Goal: Task Accomplishment & Management: Complete application form

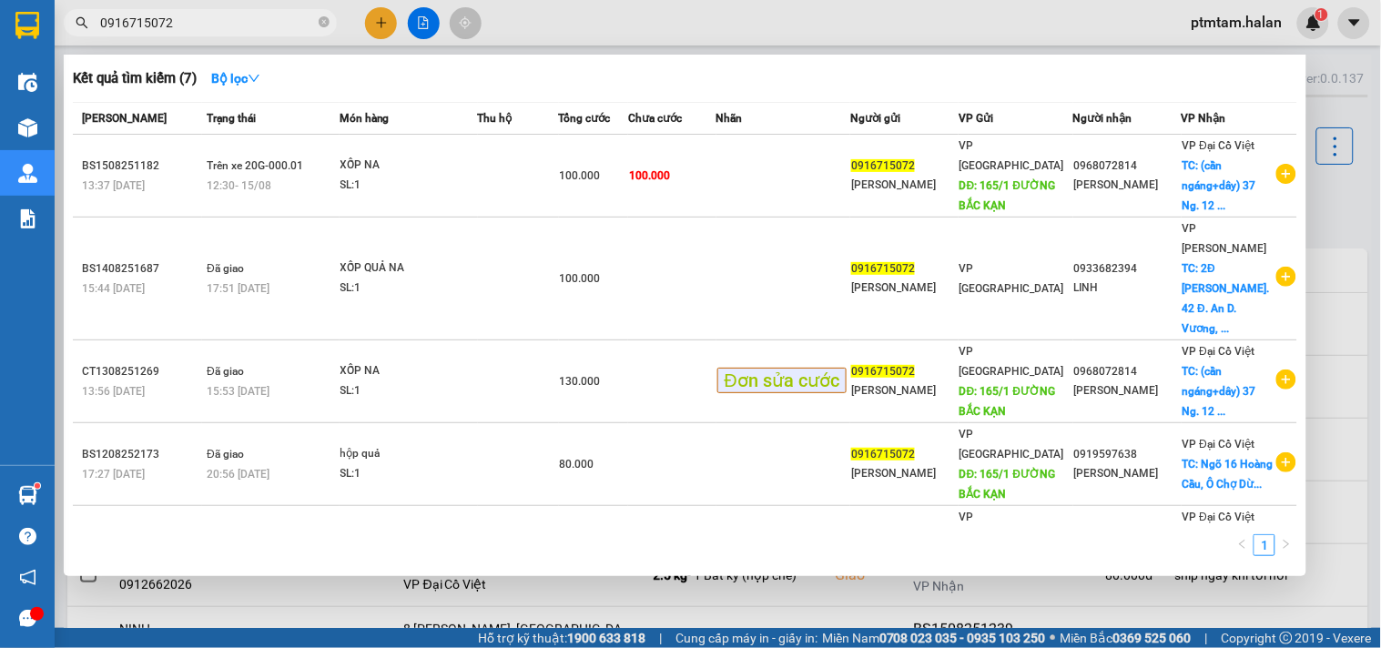
click at [715, 27] on div at bounding box center [690, 324] width 1381 height 648
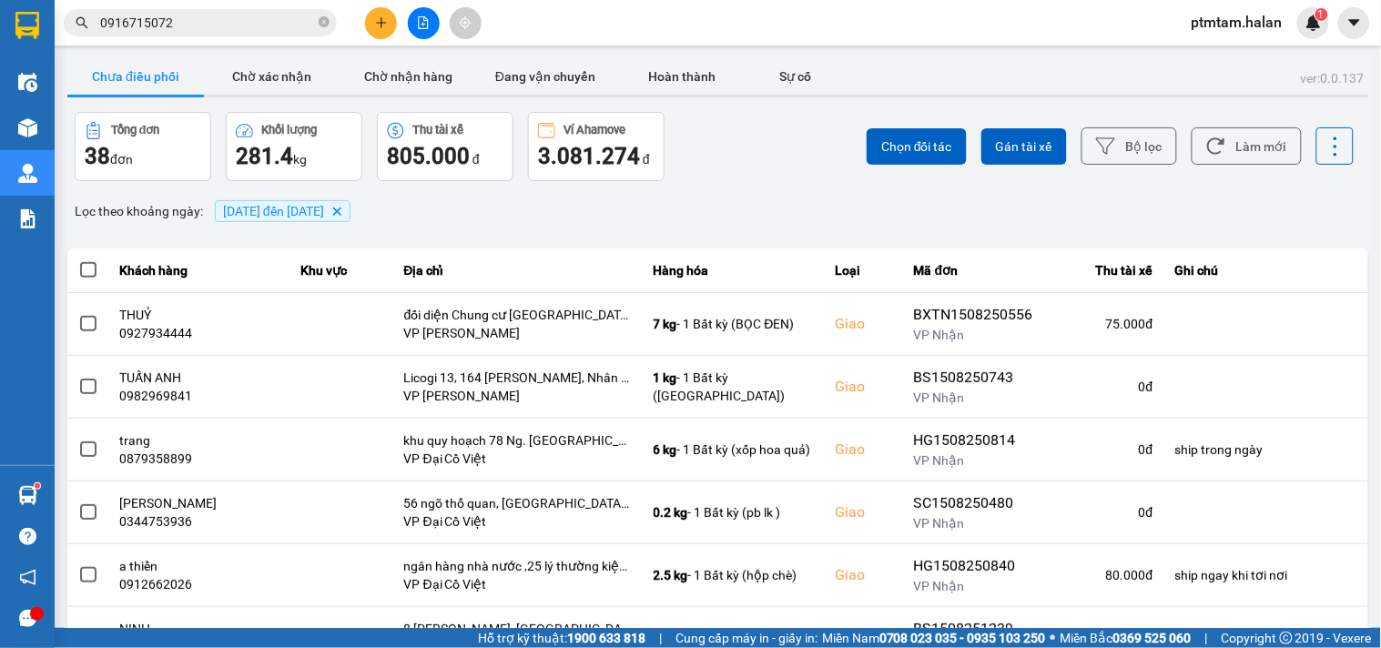
click at [790, 173] on div "Chọn đối tác Gán tài xế Bộ lọc Làm mới" at bounding box center [1035, 146] width 640 height 69
click at [1250, 148] on button "Làm mới" at bounding box center [1247, 145] width 110 height 37
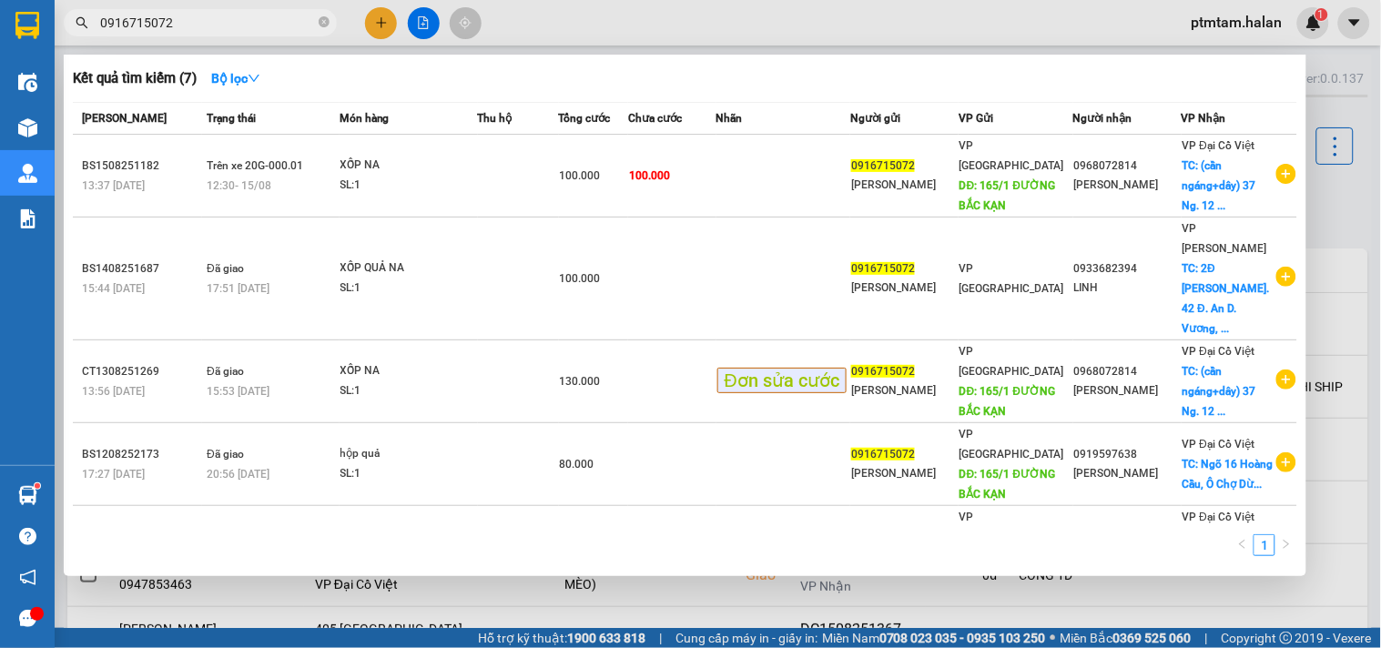
click at [183, 19] on input "0916715072" at bounding box center [207, 23] width 215 height 20
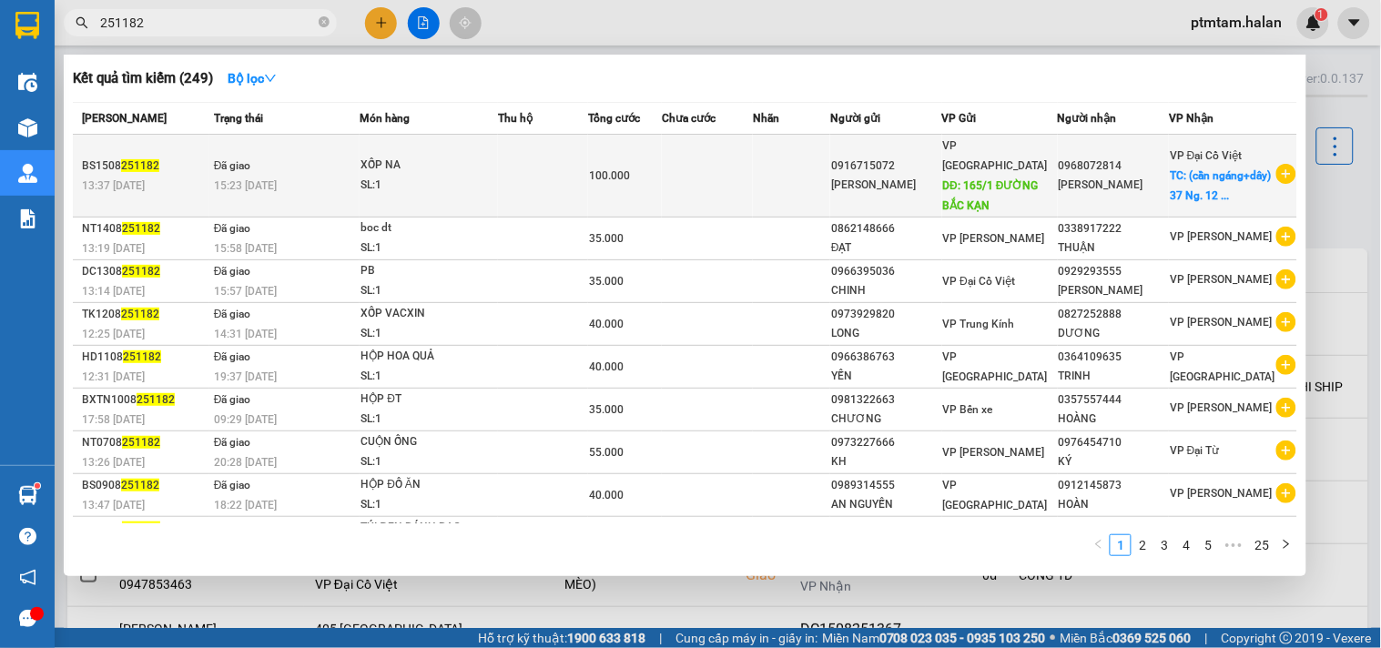
type input "251182"
click at [549, 178] on td at bounding box center [543, 176] width 90 height 83
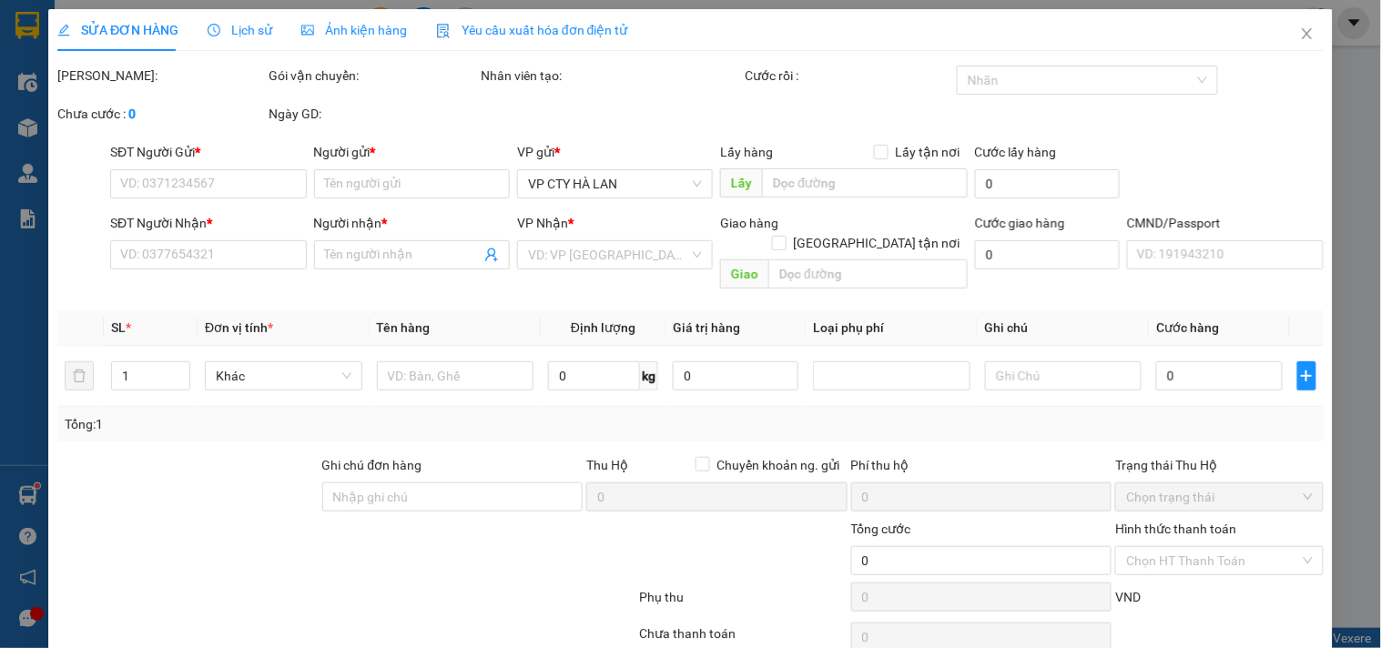
type input "0916715072"
type input "[PERSON_NAME]"
type input "165/1 ĐƯỜNG BẮC KẠN"
type input "0968072814"
type input "[PERSON_NAME]"
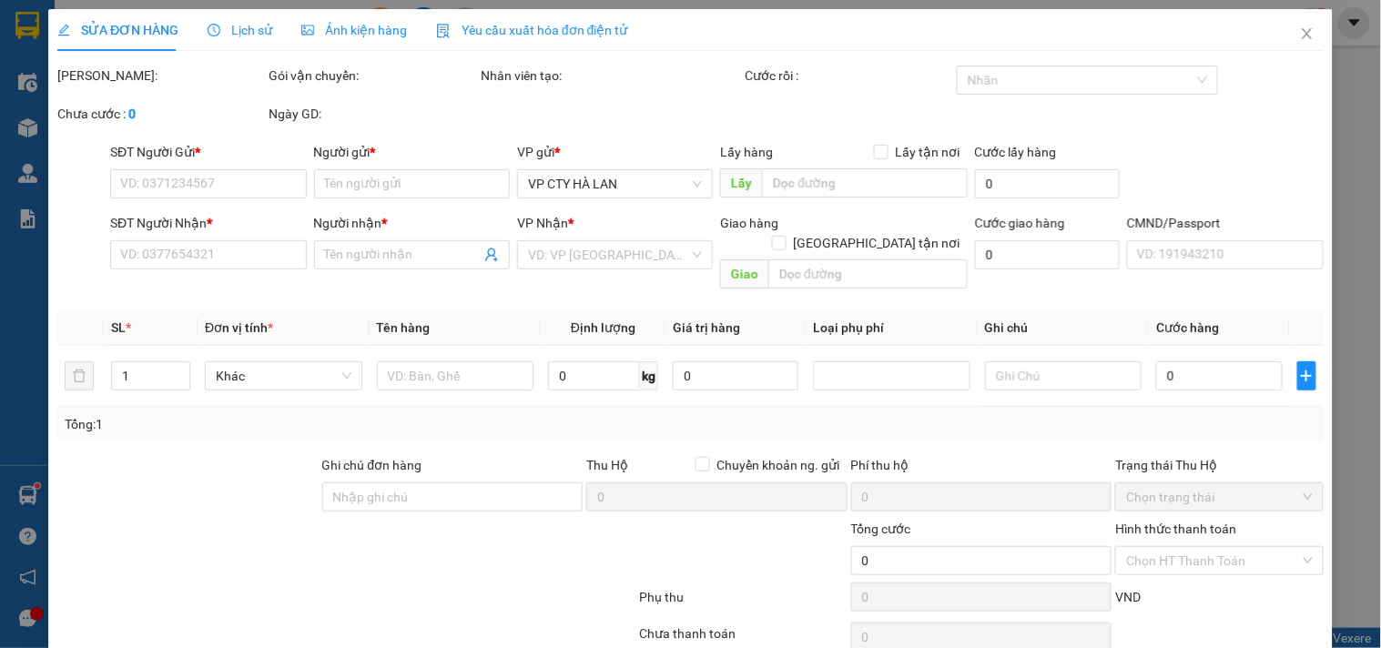
checkbox input "true"
type input "(cần ngáng+dây) 37 Ng. 12 P. [PERSON_NAME], [PERSON_NAME], [GEOGRAPHIC_DATA], […"
type input "40.000"
type input "100.000"
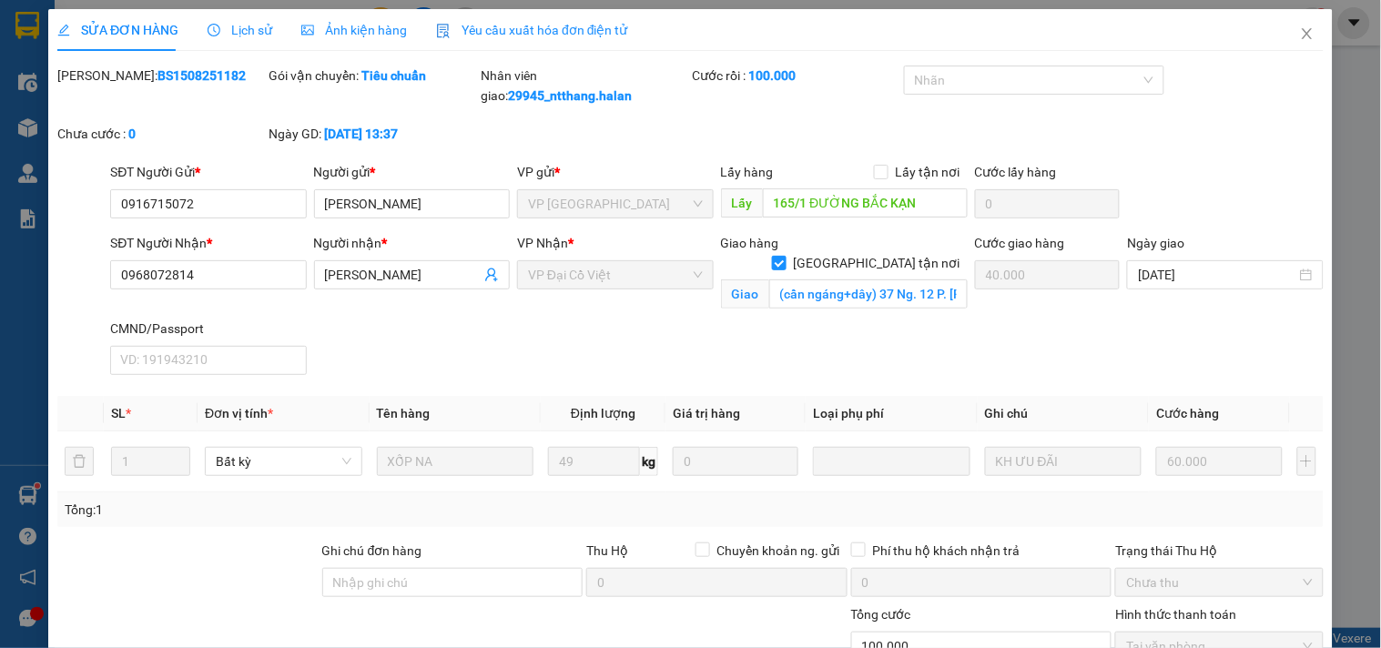
click at [240, 34] on span "Lịch sử" at bounding box center [240, 30] width 65 height 15
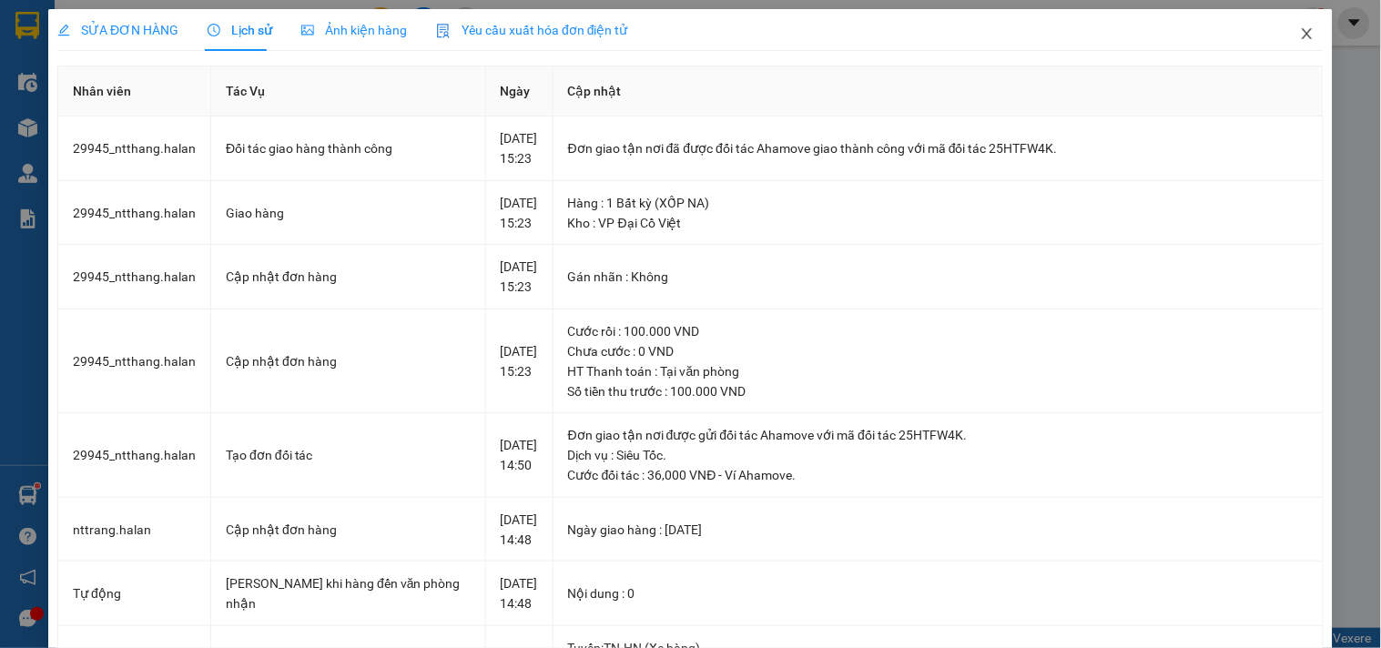
click at [1300, 34] on icon "close" at bounding box center [1307, 33] width 15 height 15
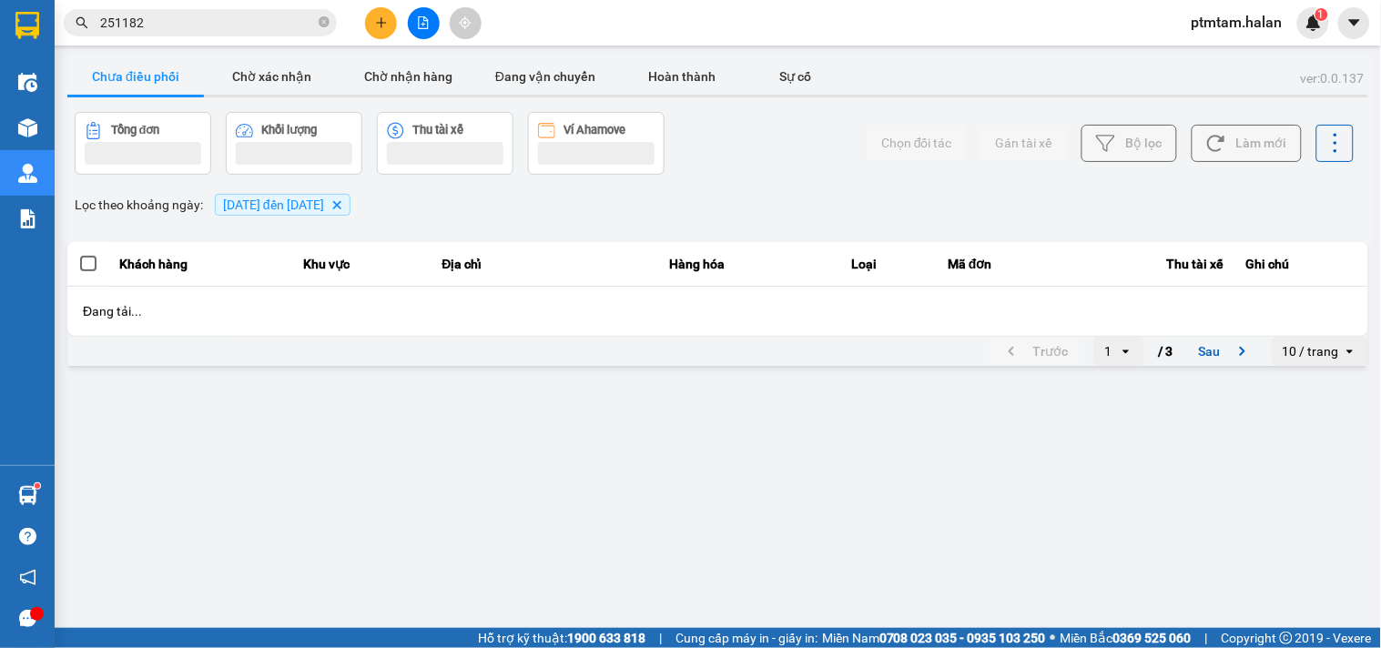
click at [716, 170] on div "Chọn đối tác Gán tài xế Bộ lọc Làm mới" at bounding box center [1035, 143] width 640 height 63
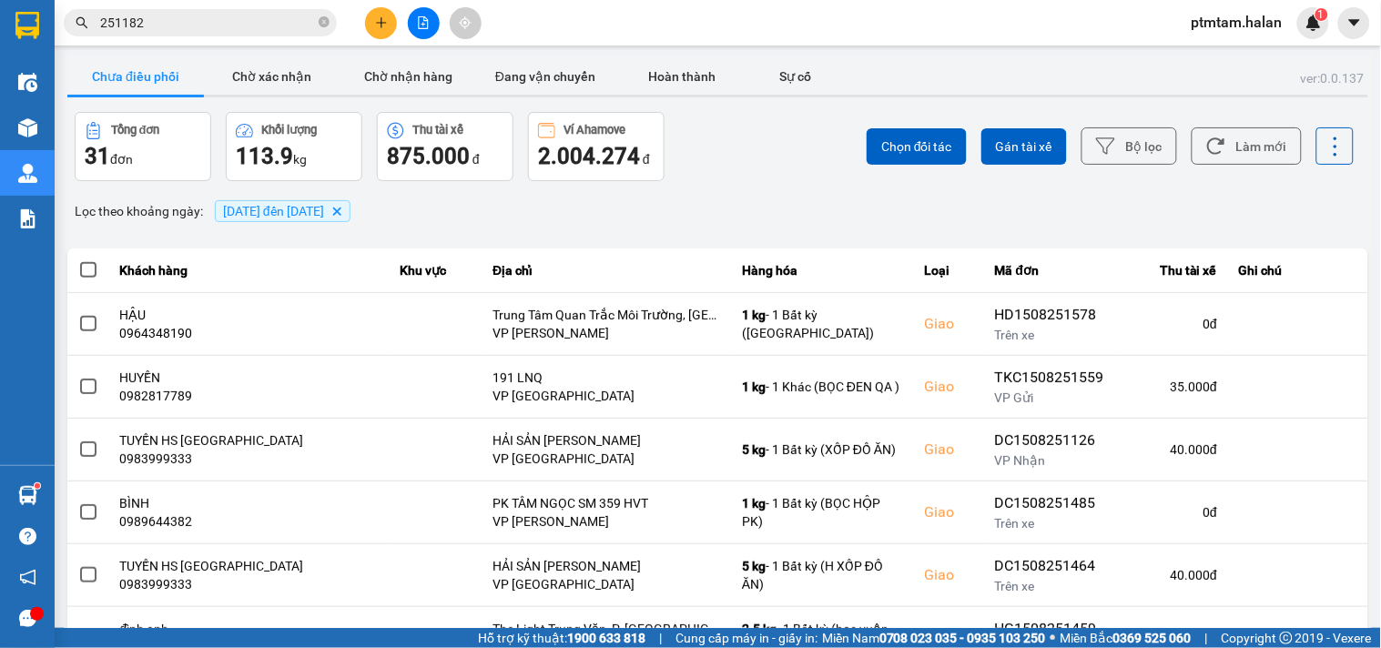
drag, startPoint x: 756, startPoint y: 219, endPoint x: 954, endPoint y: 208, distance: 198.9
click at [757, 219] on div "Lọc theo khoảng ngày : [DATE] đến [DATE] [GEOGRAPHIC_DATA]" at bounding box center [717, 211] width 1301 height 31
click at [1246, 153] on button "Làm mới" at bounding box center [1247, 145] width 110 height 37
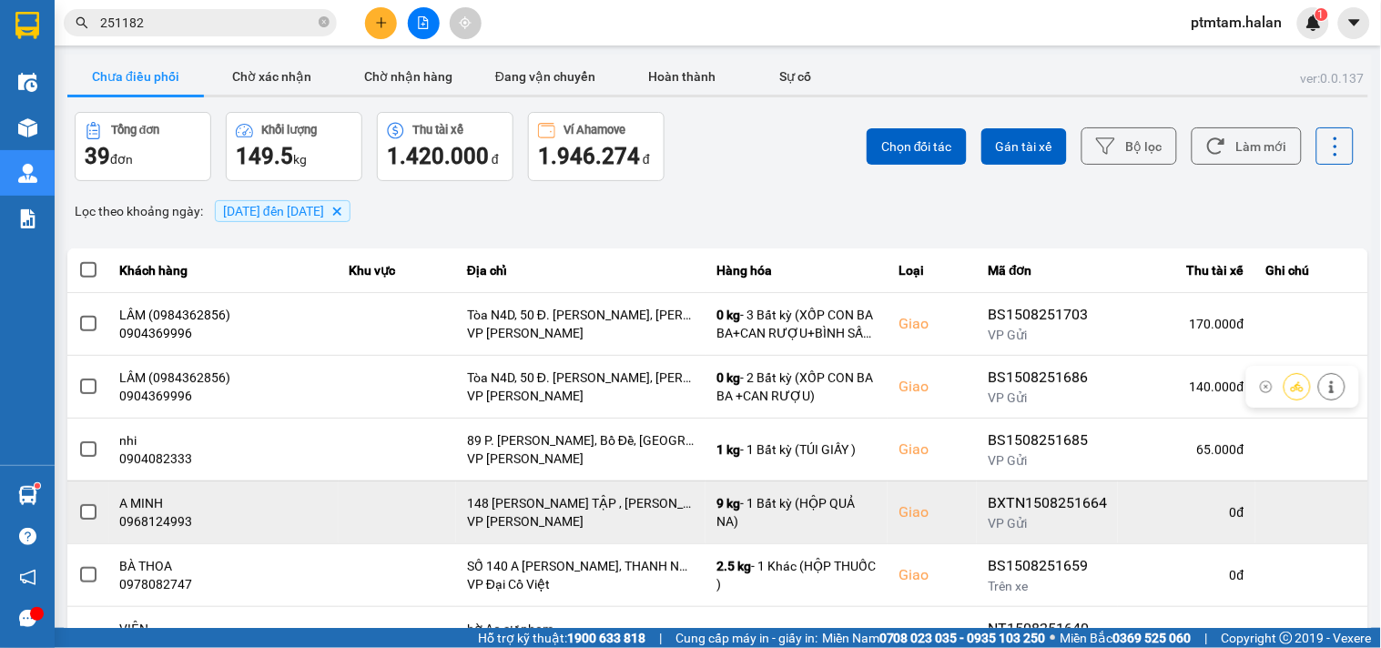
scroll to position [335, 0]
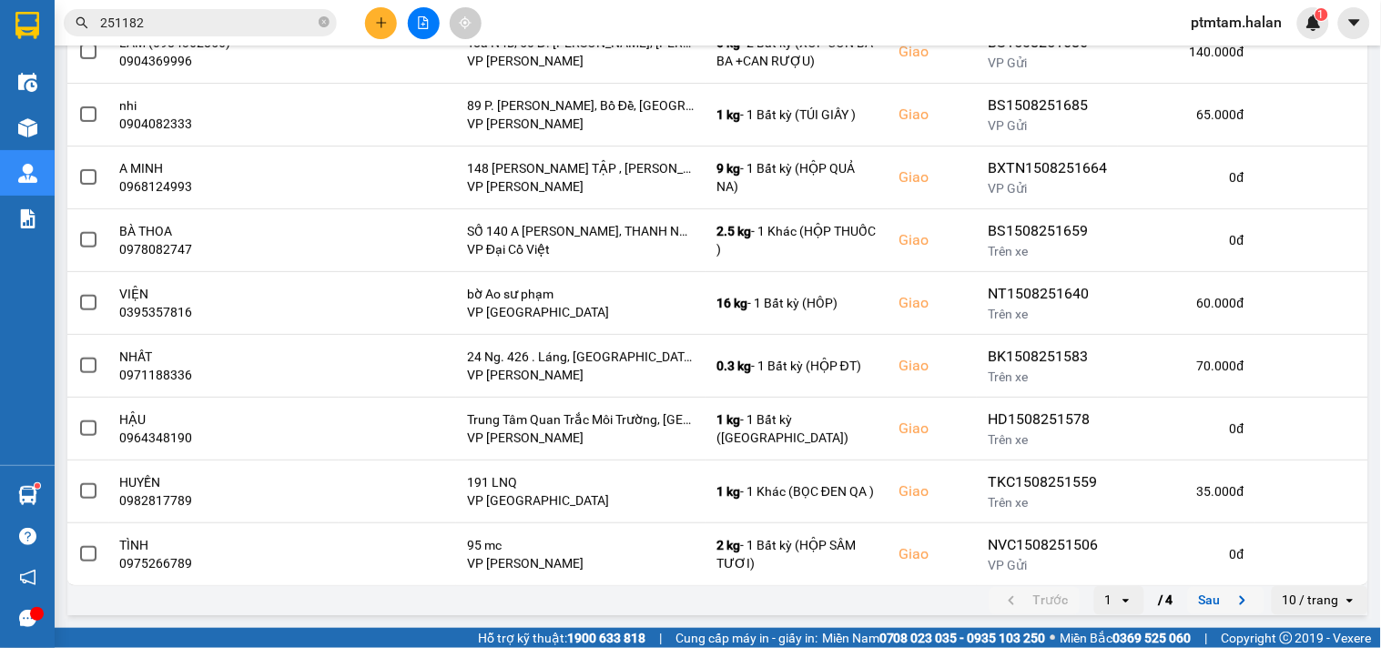
click at [1232, 596] on icon "next page. current page 1 / 4" at bounding box center [1243, 601] width 22 height 22
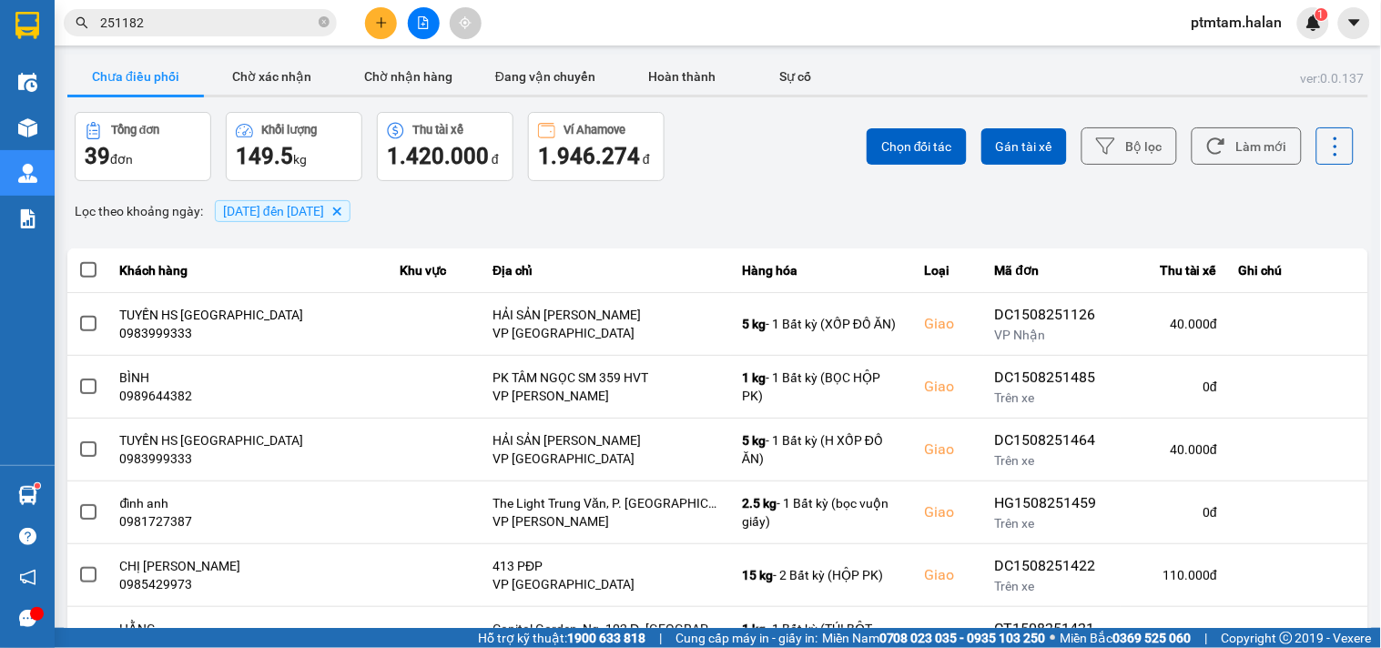
click at [761, 191] on div "ver: 0.0.137 Chưa điều phối Chờ xác nhận Chờ nhận hàng Đang vận chuyển Hoàn thà…" at bounding box center [718, 505] width 1309 height 900
click at [429, 231] on div "ver: 0.0.137 Chưa điều phối Chờ xác nhận Chờ nhận hàng Đang vận chuyển Hoàn thà…" at bounding box center [718, 505] width 1309 height 900
click at [513, 212] on div "Lọc theo khoảng ngày : [DATE] đến [DATE] [GEOGRAPHIC_DATA]" at bounding box center [717, 211] width 1301 height 31
drag, startPoint x: 753, startPoint y: 197, endPoint x: 887, endPoint y: 202, distance: 134.0
click at [758, 197] on div "Lọc theo khoảng ngày : [DATE] đến [DATE] [GEOGRAPHIC_DATA]" at bounding box center [717, 211] width 1301 height 31
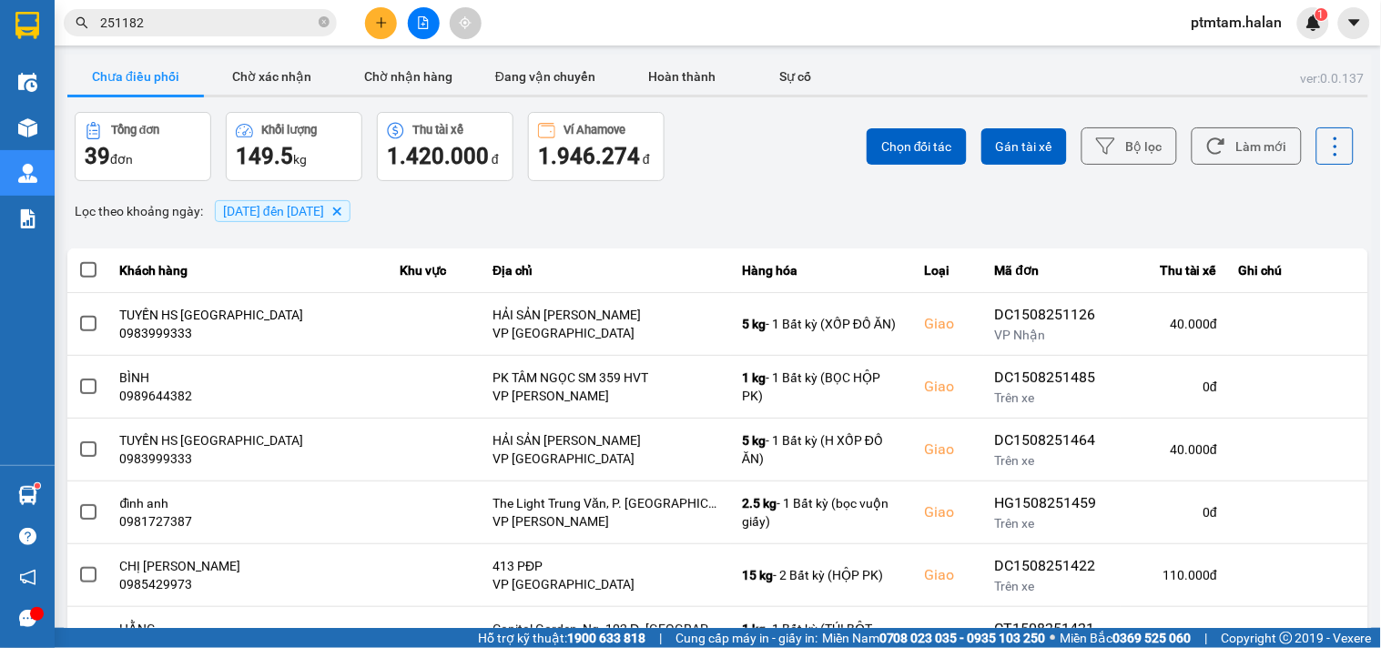
click at [776, 191] on div "ver: 0.0.137 Chưa điều phối Chờ xác nhận Chờ nhận hàng Đang vận chuyển Hoàn thà…" at bounding box center [718, 505] width 1309 height 900
click at [1208, 152] on icon at bounding box center [1216, 146] width 19 height 19
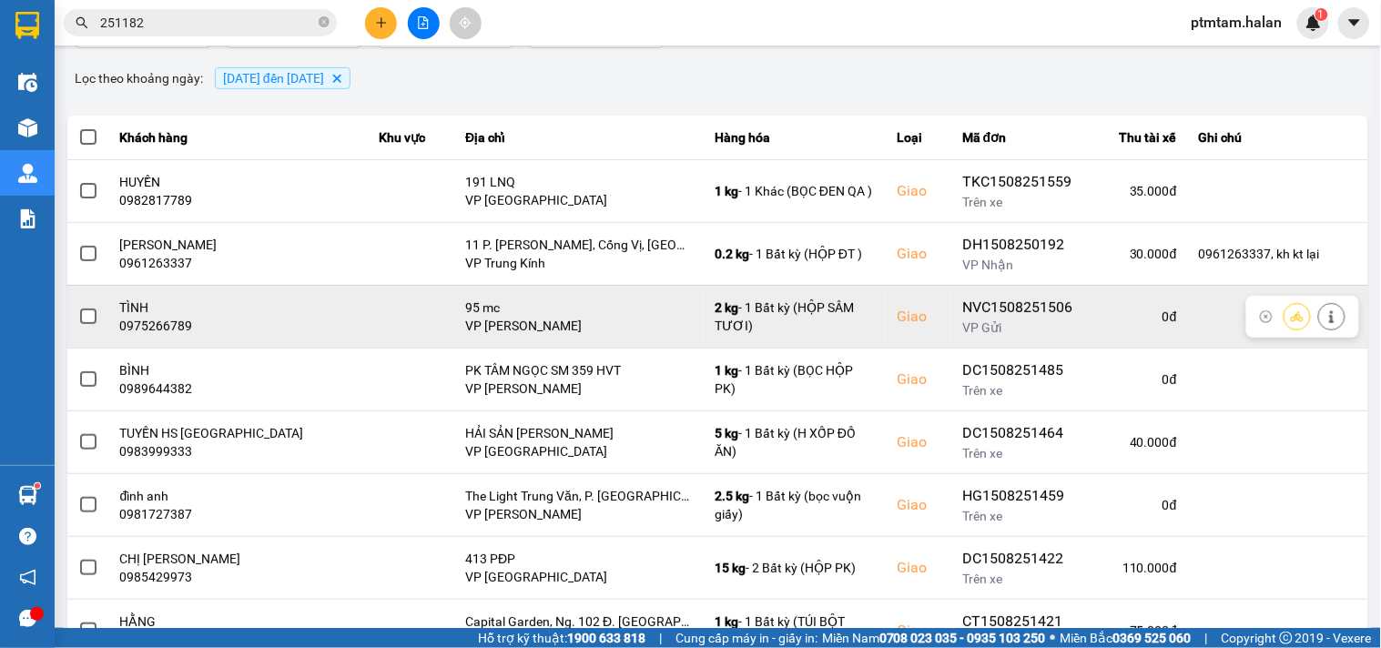
scroll to position [335, 0]
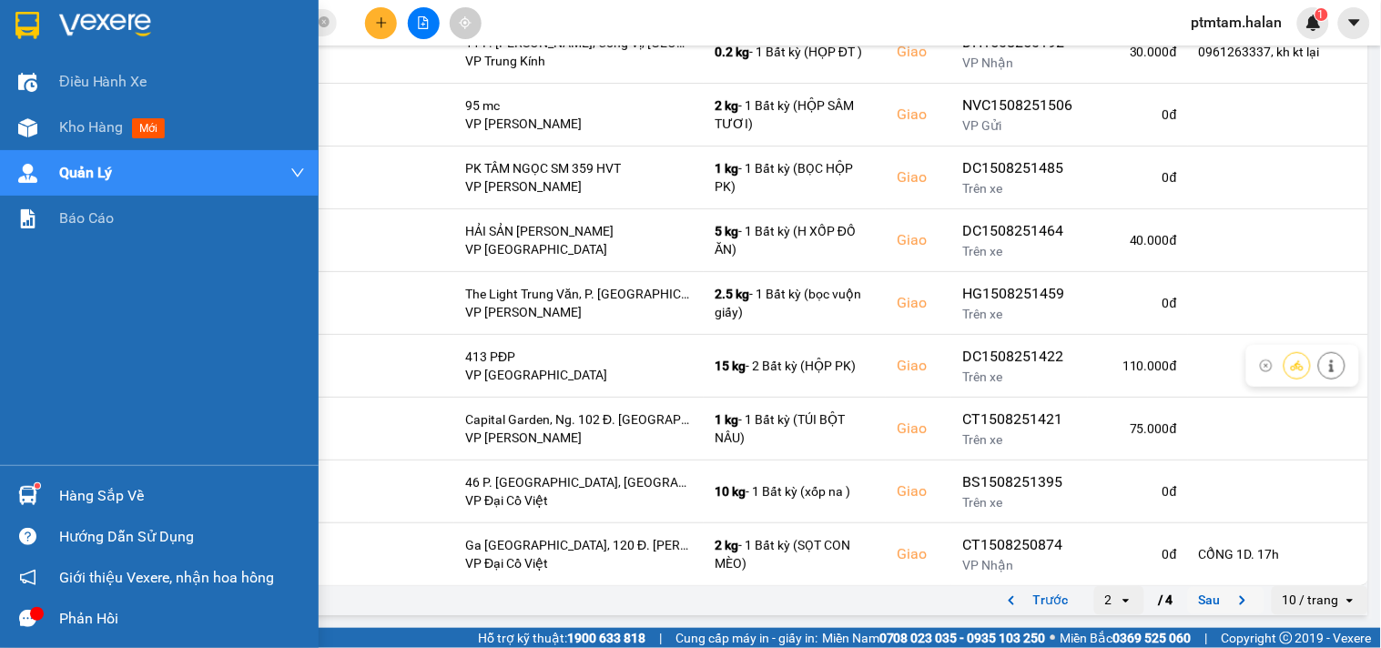
click at [0, 399] on div "Điều hành xe Kho hàng mới Quản [PERSON_NAME] lý chuyến Quản lý giao nhận mới Qu…" at bounding box center [159, 262] width 319 height 406
click at [0, 412] on div "Điều hành xe Kho hàng mới Quản [PERSON_NAME] lý chuyến Quản lý giao nhận mới Qu…" at bounding box center [159, 262] width 319 height 406
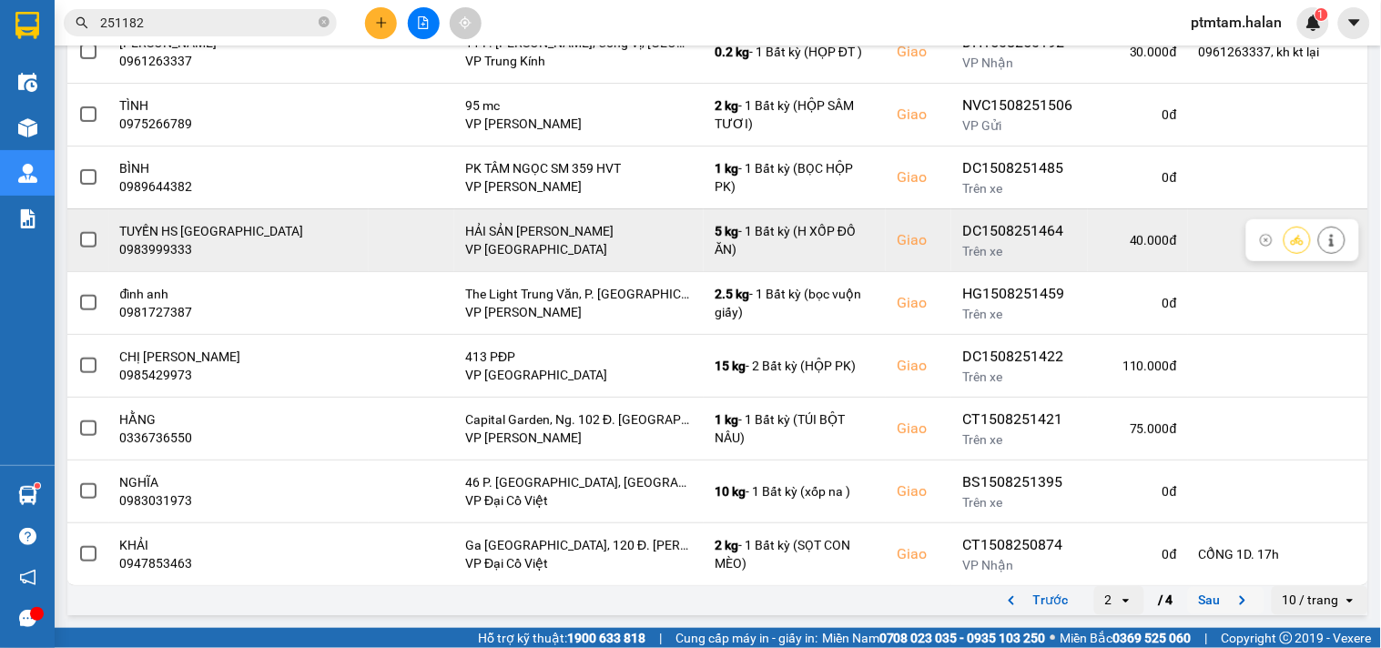
scroll to position [0, 0]
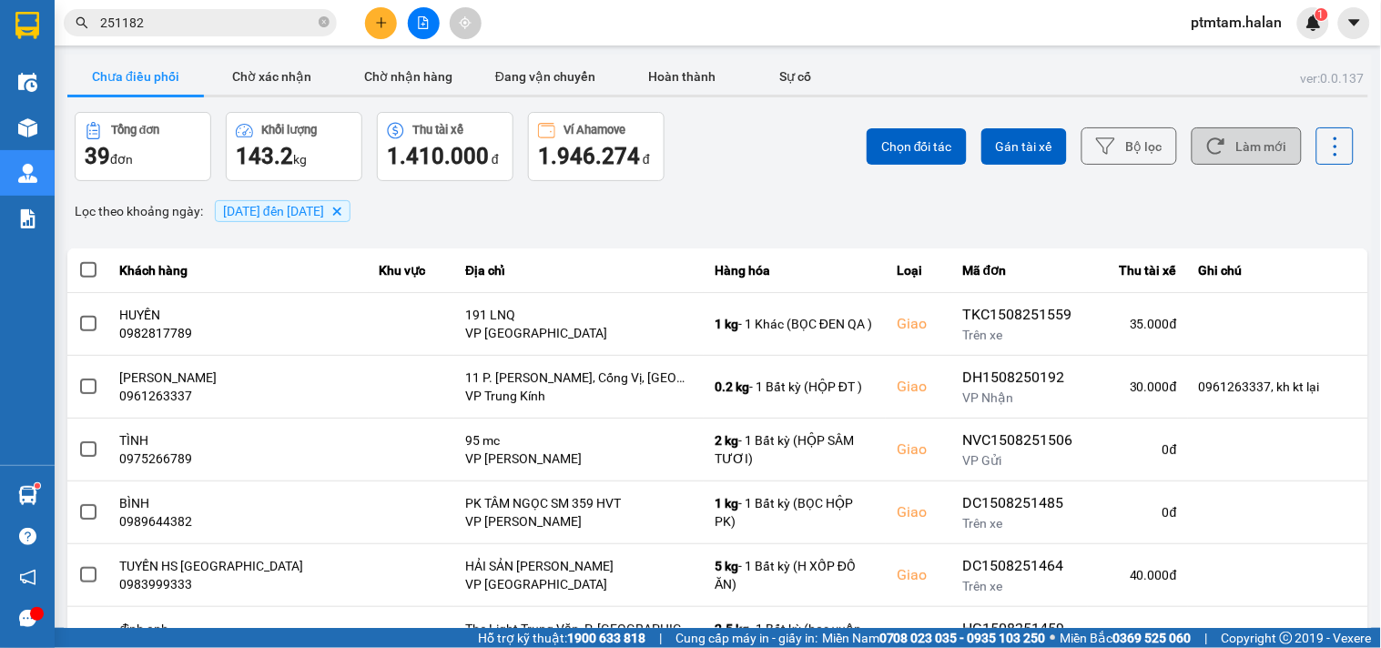
click at [712, 216] on div "Lọc theo khoảng ngày : [DATE] đến [DATE] [GEOGRAPHIC_DATA]" at bounding box center [717, 211] width 1301 height 31
click at [1207, 158] on button "Làm mới" at bounding box center [1247, 145] width 110 height 37
